Goal: Information Seeking & Learning: Learn about a topic

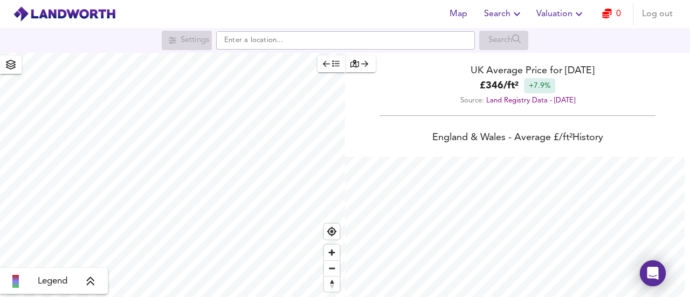
scroll to position [297, 690]
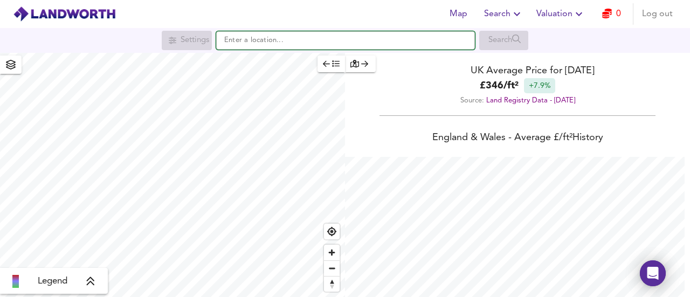
click at [271, 44] on input "text" at bounding box center [345, 40] width 259 height 18
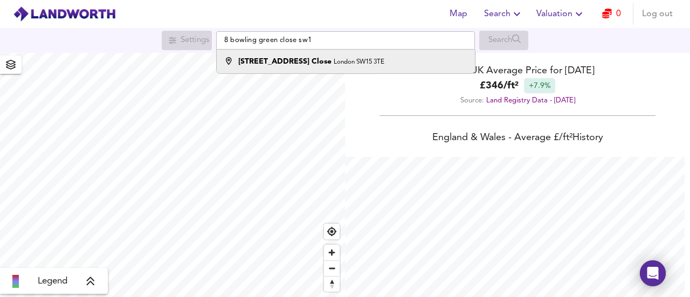
click at [375, 67] on li "[STREET_ADDRESS]" at bounding box center [346, 62] width 258 height 24
type input "[STREET_ADDRESS]"
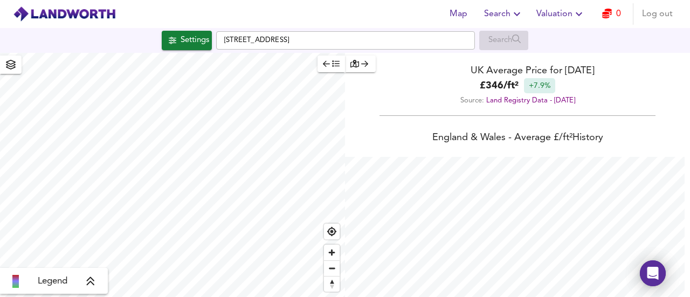
checkbox input "false"
checkbox input "true"
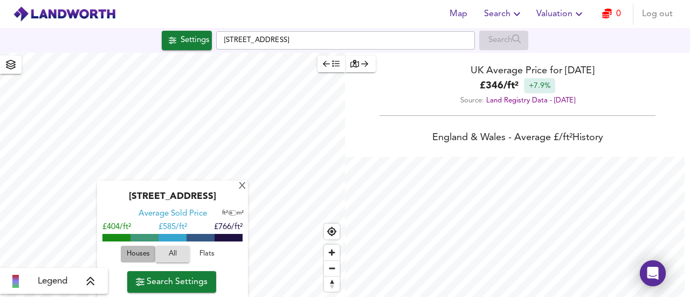
click at [137, 260] on span "Houses" at bounding box center [137, 254] width 29 height 12
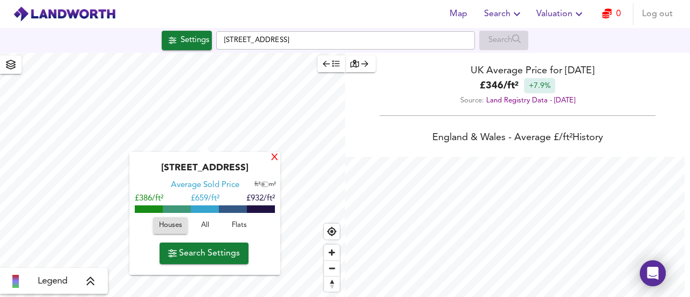
click at [277, 156] on div "X" at bounding box center [274, 158] width 9 height 10
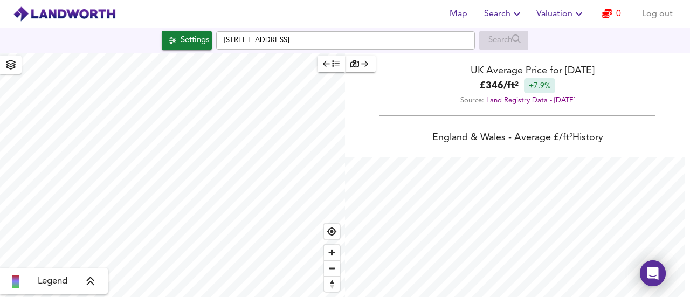
click at [99, 284] on div "Legend" at bounding box center [53, 281] width 101 height 13
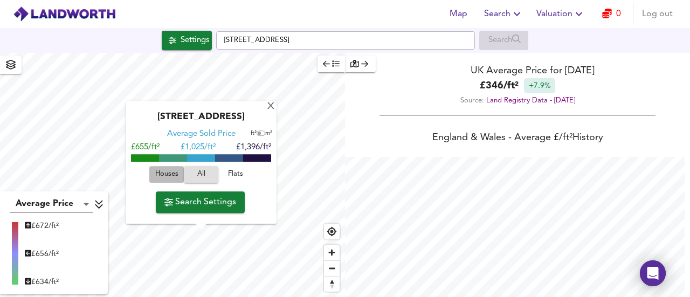
click at [183, 176] on button "Houses" at bounding box center [166, 175] width 34 height 17
click at [269, 107] on div "X" at bounding box center [270, 107] width 9 height 10
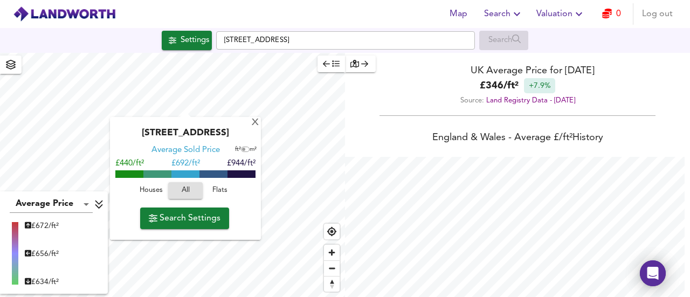
click at [162, 191] on span "Houses" at bounding box center [150, 190] width 29 height 12
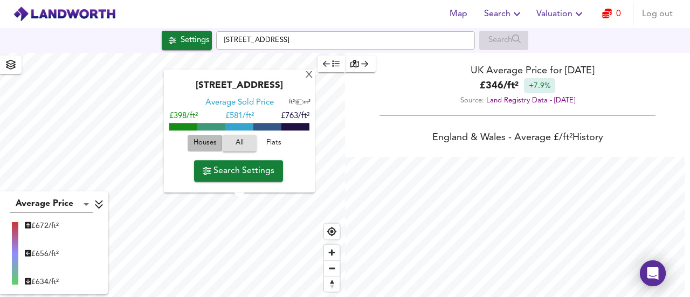
click at [205, 146] on span "Houses" at bounding box center [204, 143] width 29 height 12
click at [306, 75] on div "X" at bounding box center [308, 76] width 9 height 10
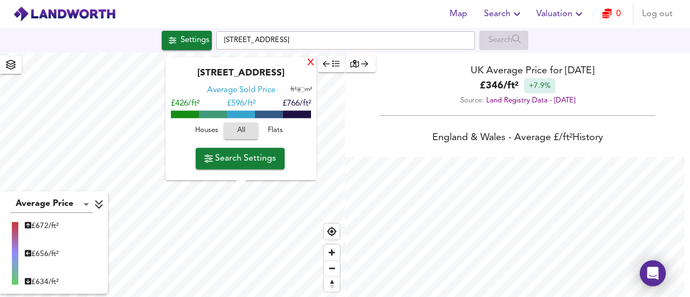
click at [309, 63] on div "X" at bounding box center [310, 63] width 9 height 10
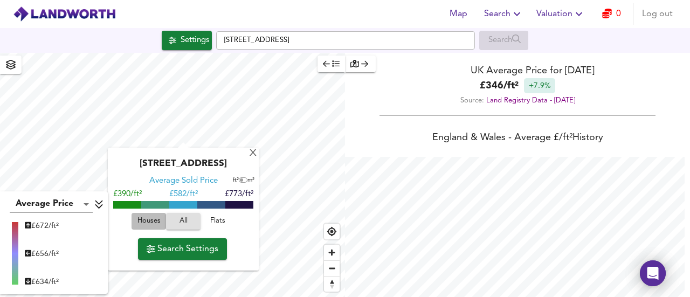
click at [143, 217] on span "Houses" at bounding box center [148, 221] width 29 height 12
click at [252, 153] on div "X" at bounding box center [252, 154] width 9 height 10
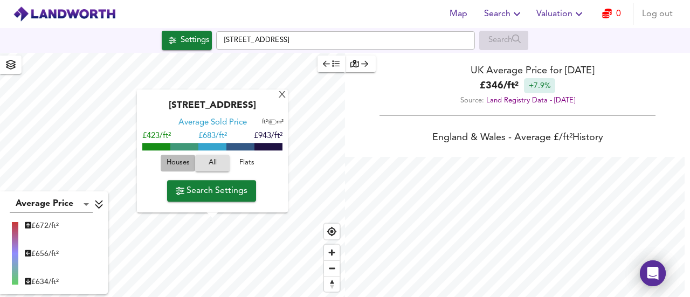
click at [175, 162] on span "Houses" at bounding box center [177, 163] width 29 height 12
click at [282, 94] on div "X" at bounding box center [282, 96] width 9 height 10
